Goal: Use online tool/utility: Utilize a website feature to perform a specific function

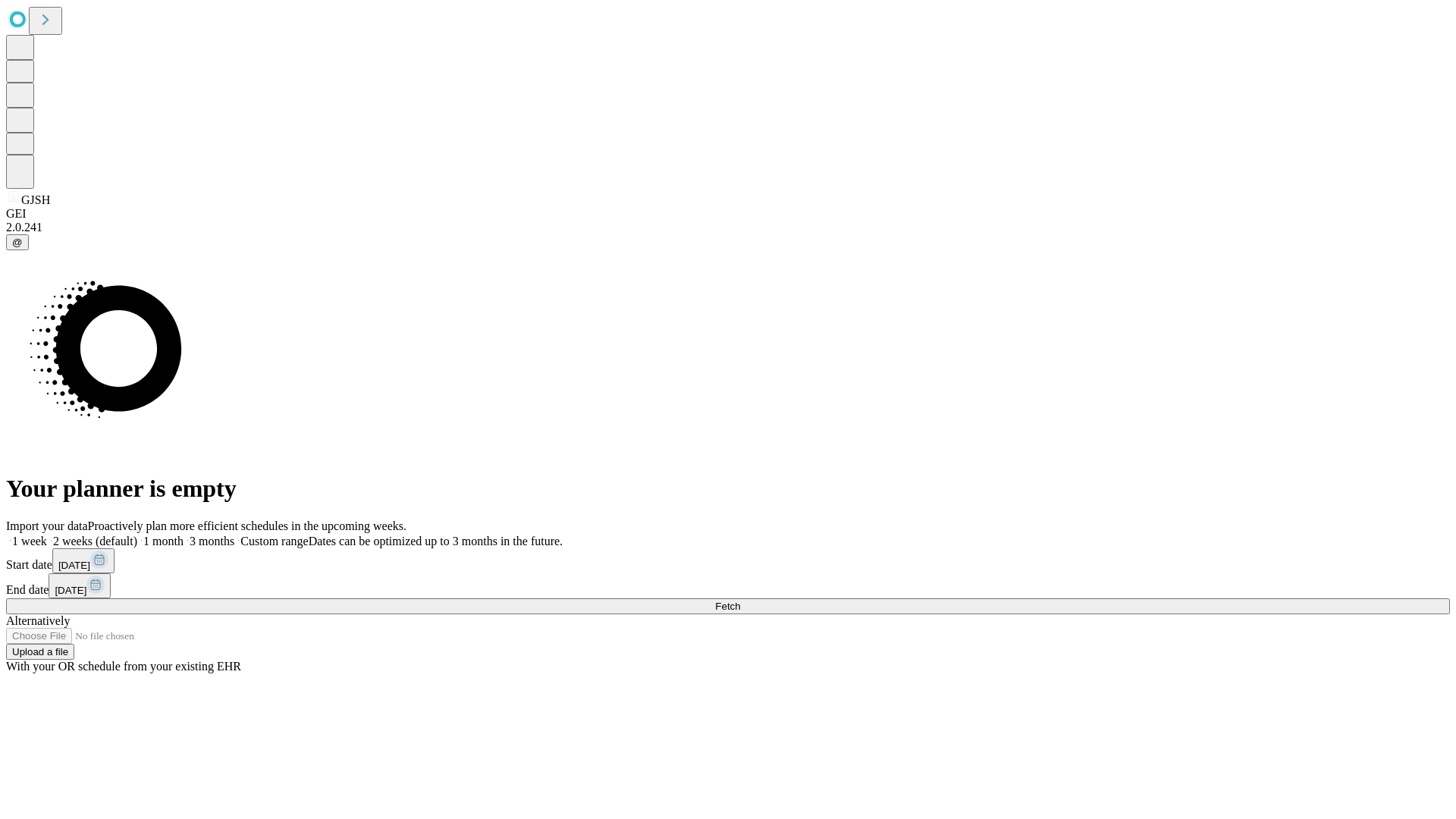
click at [740, 600] on span "Fetch" at bounding box center [727, 606] width 25 height 11
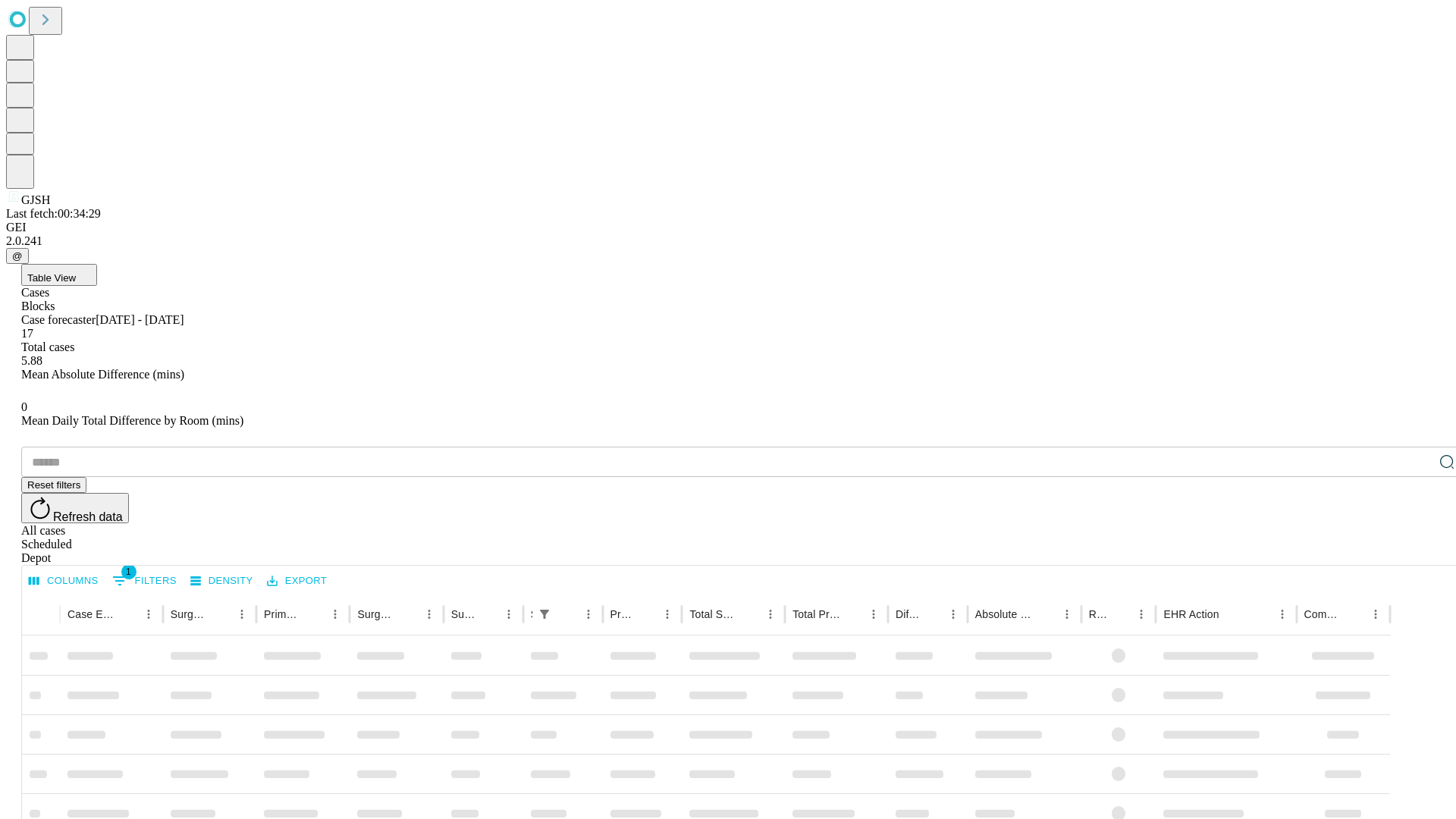
click at [76, 272] on span "Table View" at bounding box center [51, 278] width 48 height 11
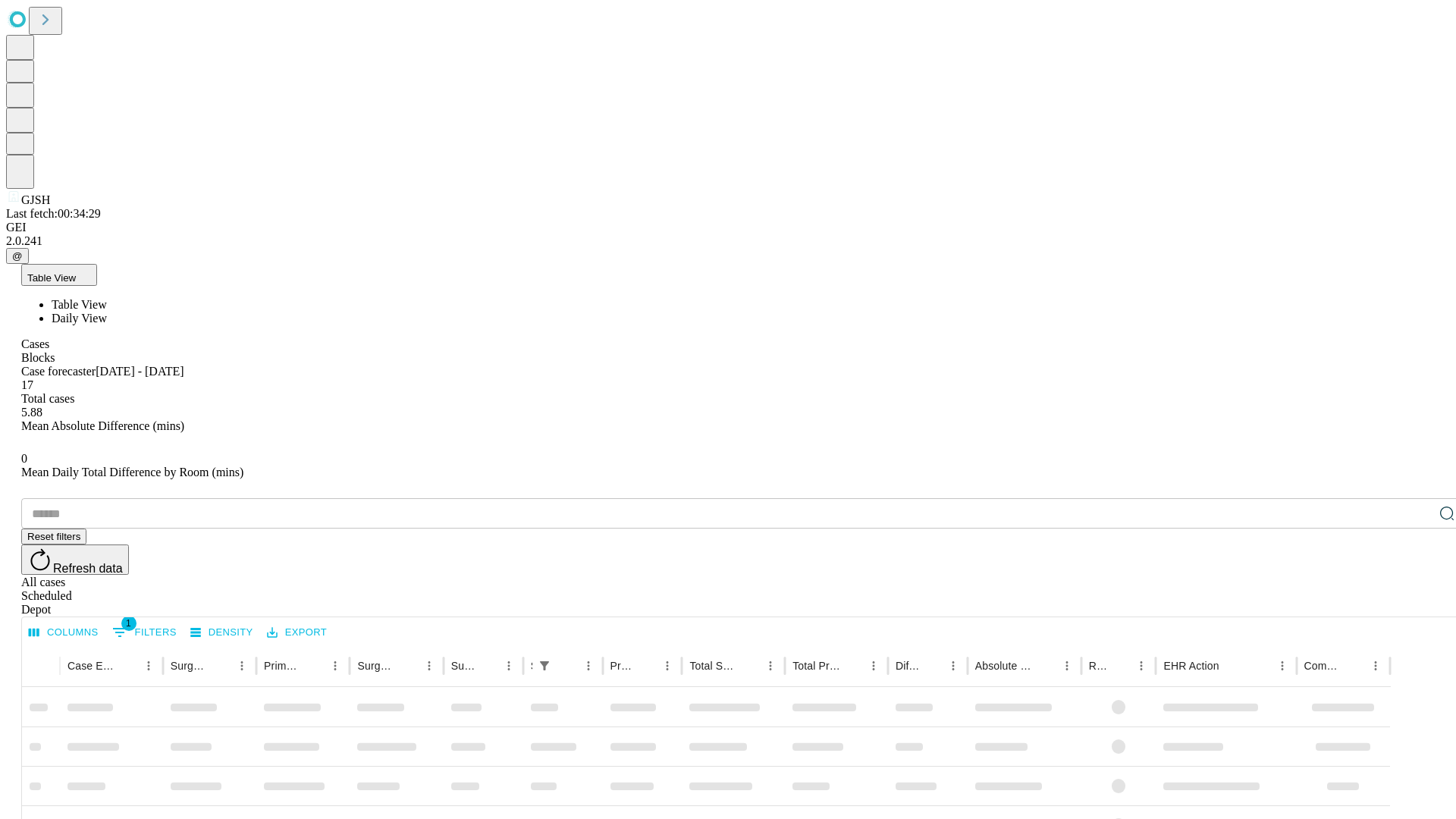
click at [107, 312] on span "Daily View" at bounding box center [79, 318] width 55 height 13
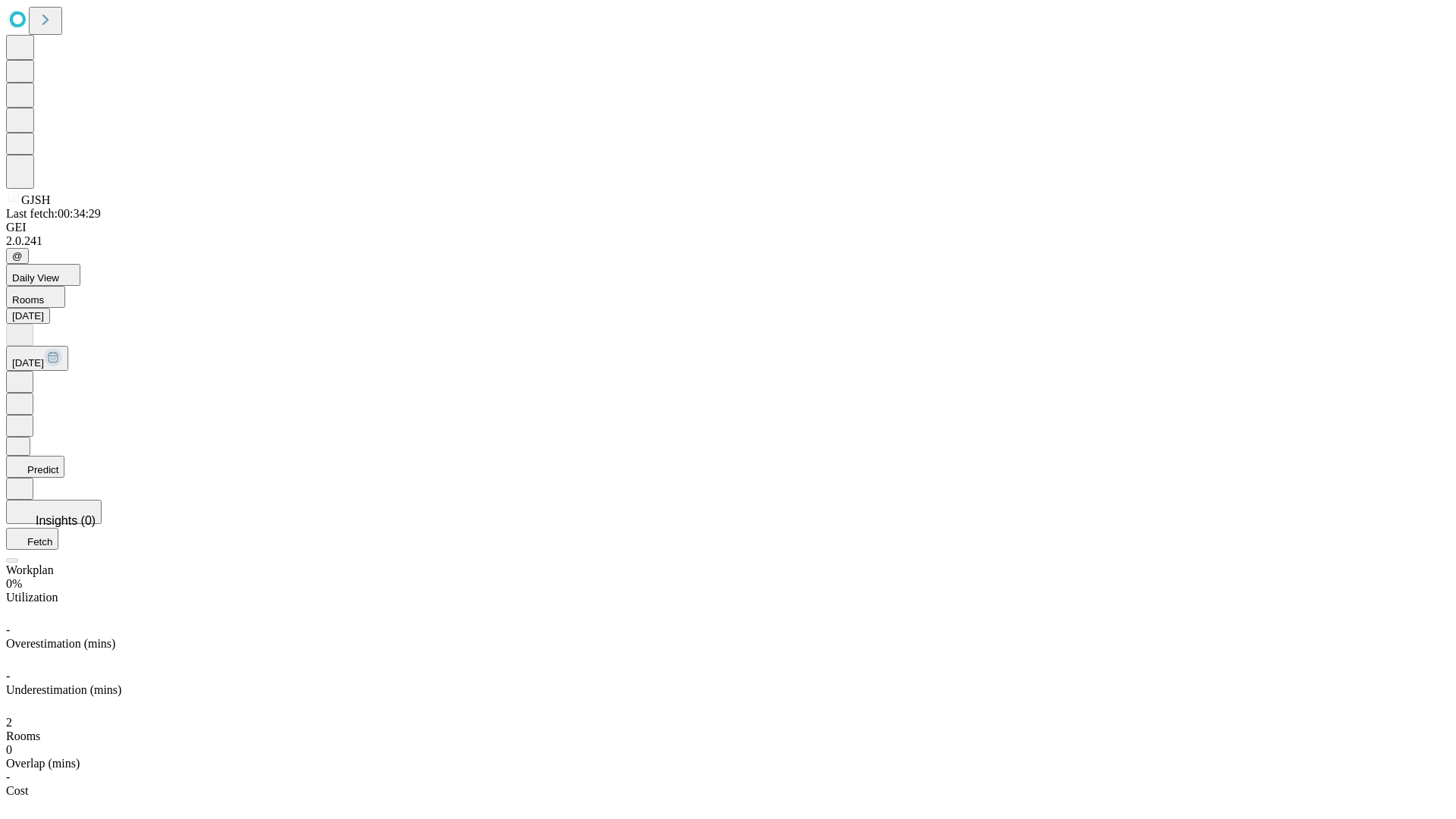
click at [64, 456] on button "Predict" at bounding box center [35, 466] width 59 height 22
